Goal: Information Seeking & Learning: Learn about a topic

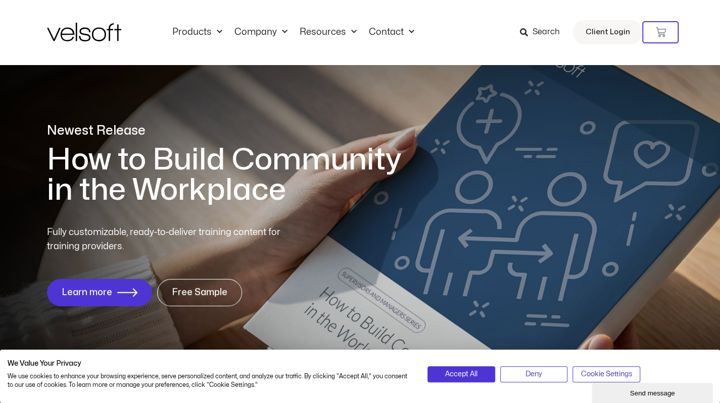
click at [525, 31] on icon at bounding box center [523, 32] width 8 height 8
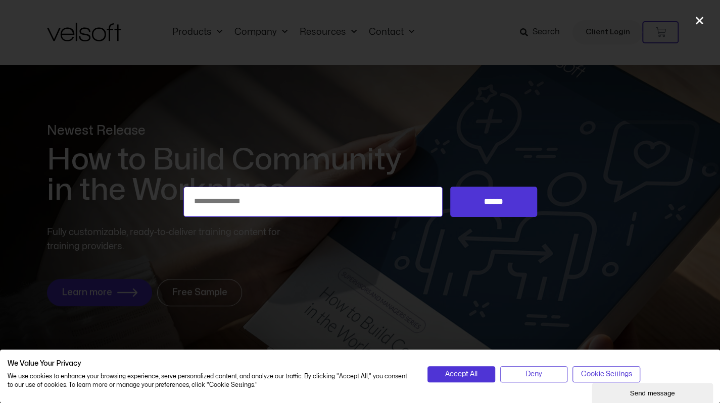
click at [202, 198] on input "Search for:" at bounding box center [313, 202] width 260 height 30
type input "**********"
click at [450, 187] on input "******" at bounding box center [493, 202] width 86 height 30
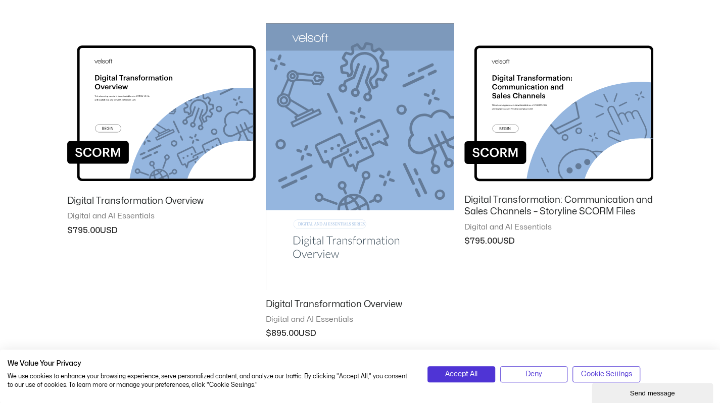
scroll to position [454, 0]
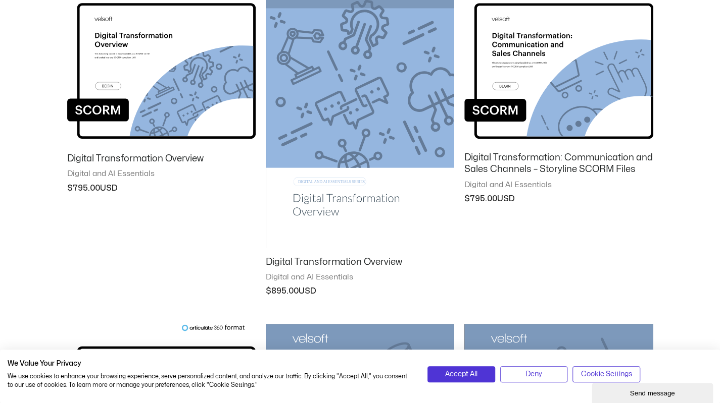
click at [350, 112] on img at bounding box center [360, 114] width 188 height 267
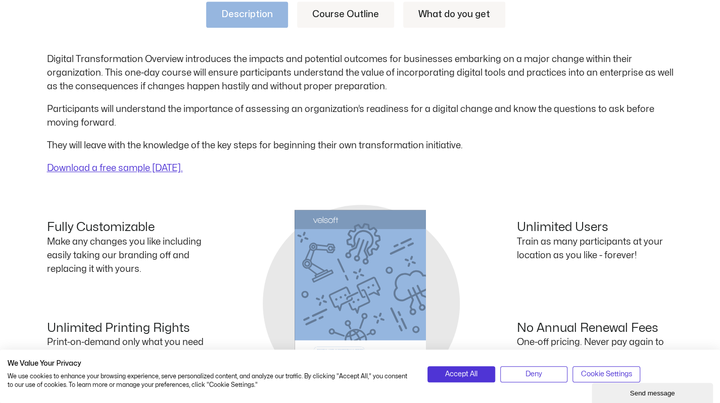
scroll to position [505, 0]
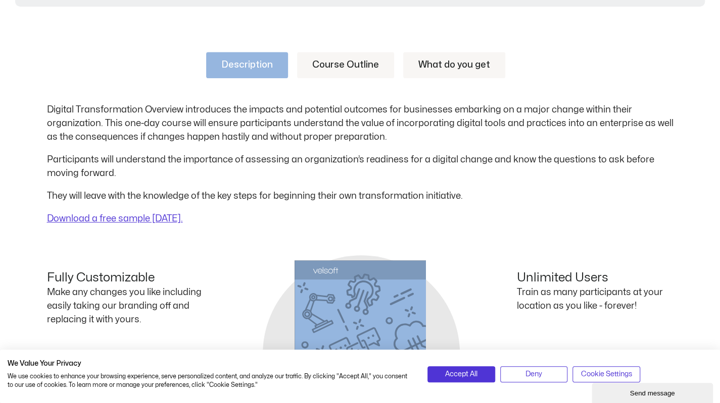
click at [349, 65] on link "Course Outline" at bounding box center [345, 65] width 97 height 26
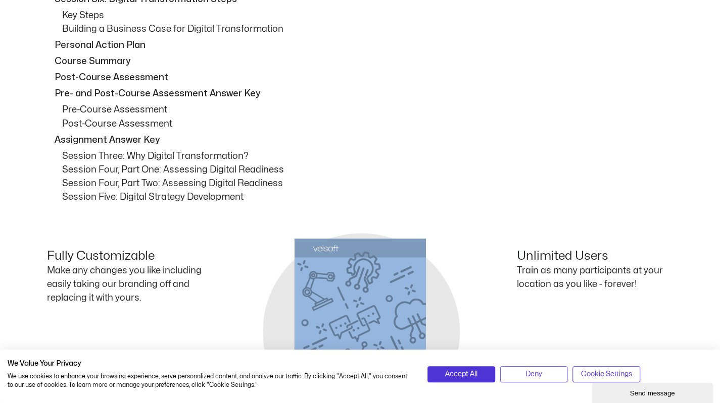
scroll to position [1010, 0]
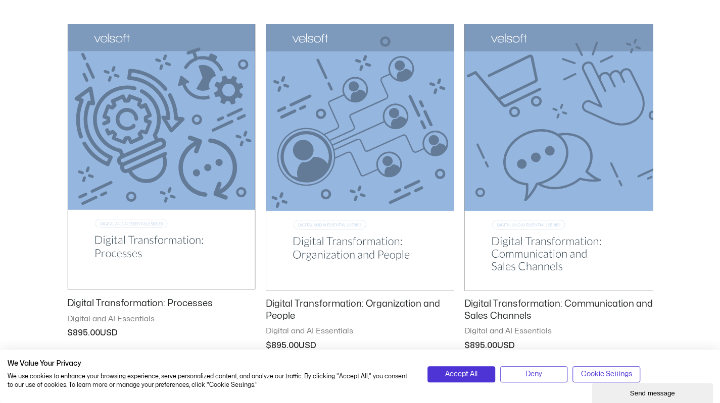
scroll to position [1161, 0]
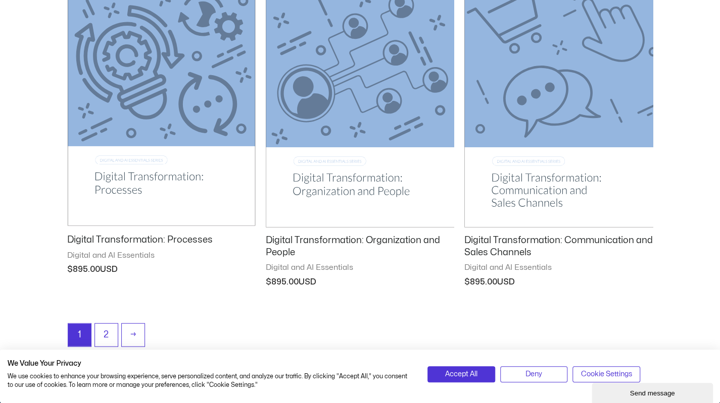
click at [550, 121] on img at bounding box center [558, 95] width 188 height 268
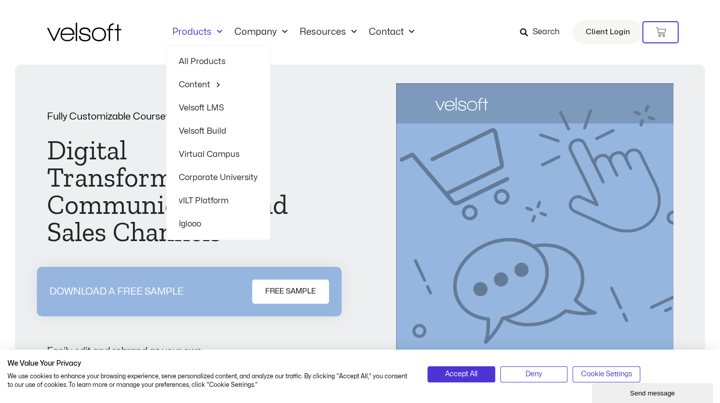
click at [219, 31] on span "Menu" at bounding box center [217, 32] width 11 height 17
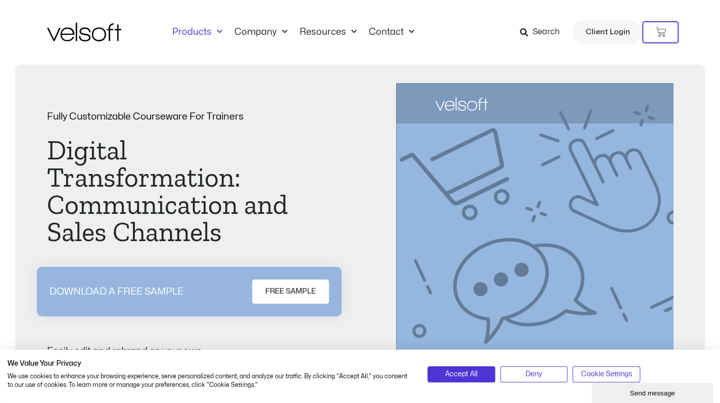
click at [219, 31] on span "Menu" at bounding box center [217, 32] width 11 height 17
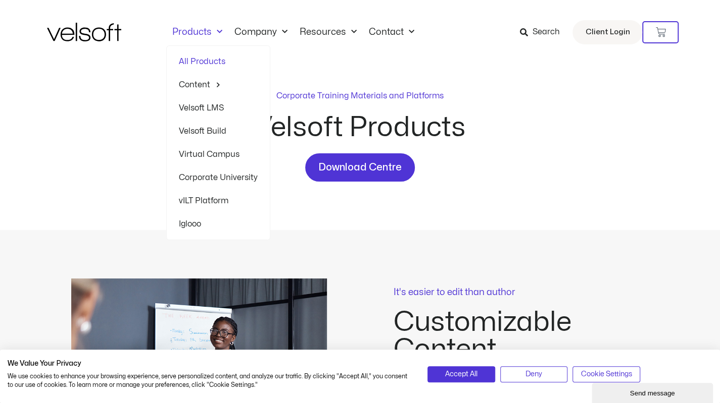
click at [193, 106] on link "Velsoft LMS" at bounding box center [218, 107] width 79 height 23
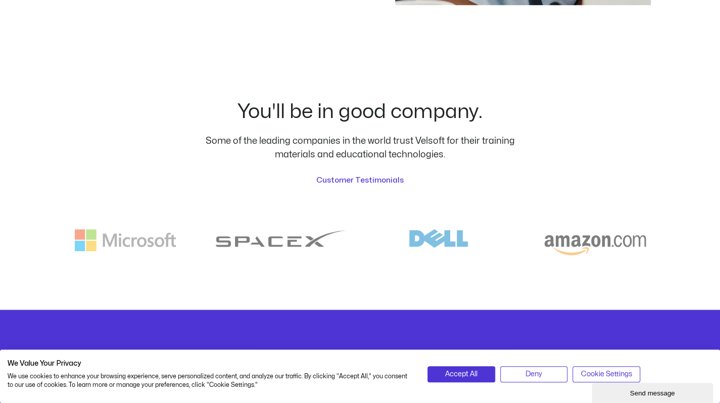
scroll to position [2575, 0]
